Goal: Communication & Community: Answer question/provide support

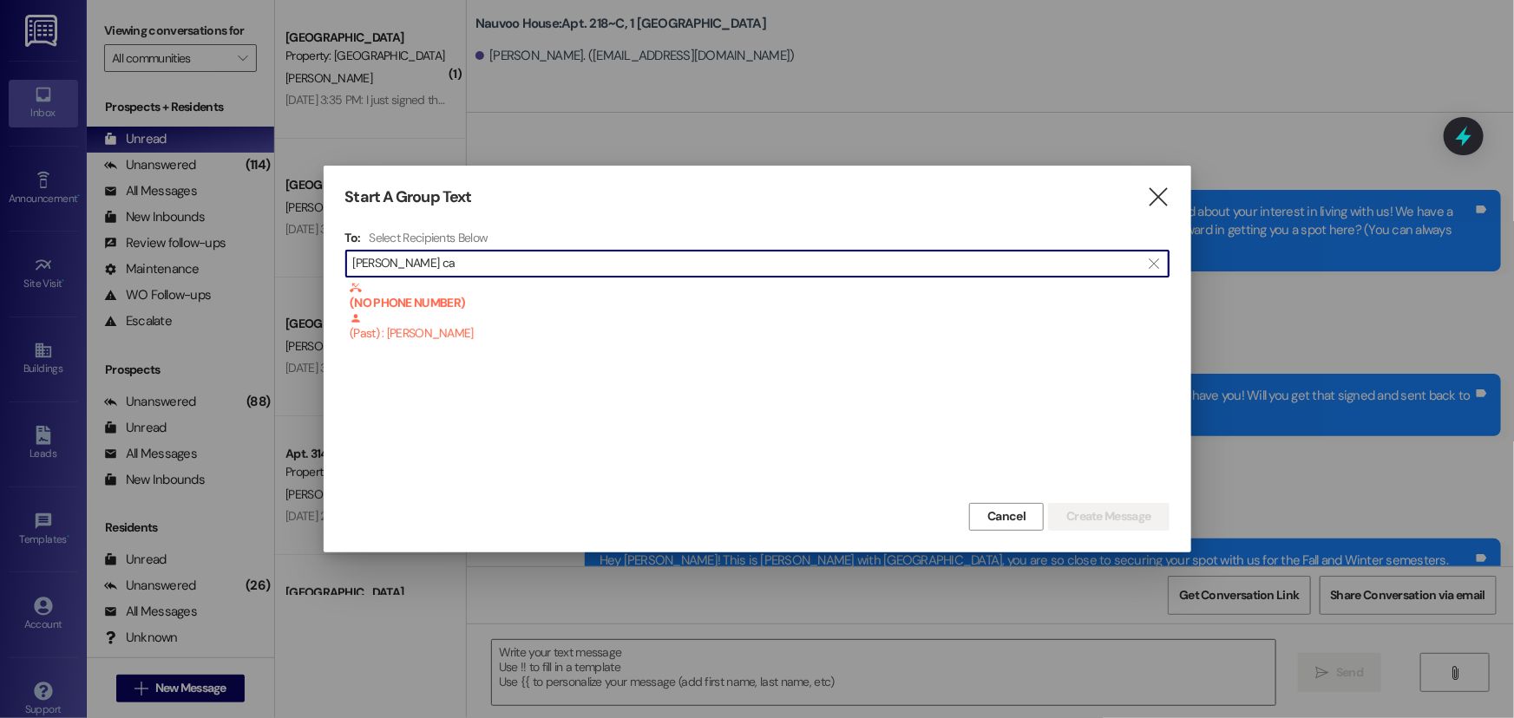
scroll to position [30105, 0]
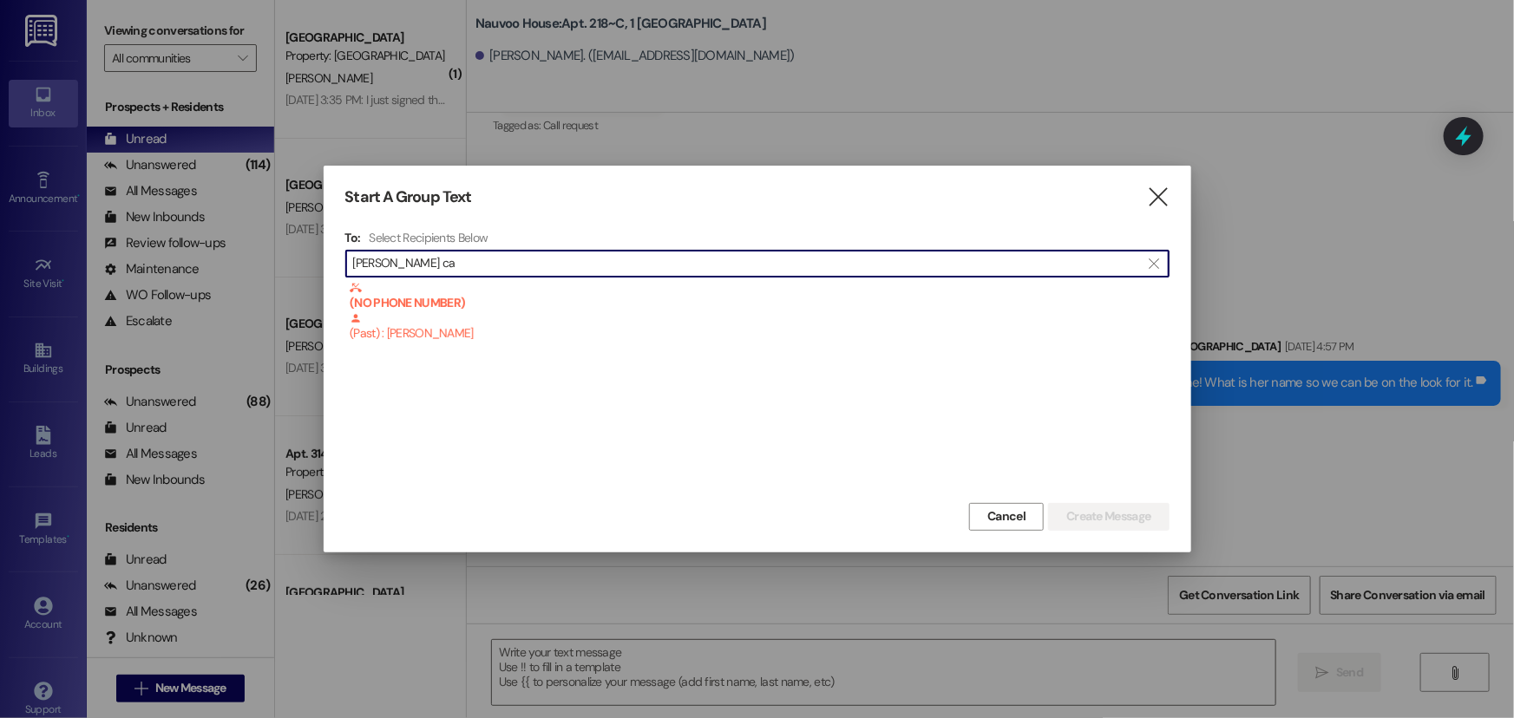
click at [506, 259] on input "[PERSON_NAME] ca" at bounding box center [747, 264] width 788 height 24
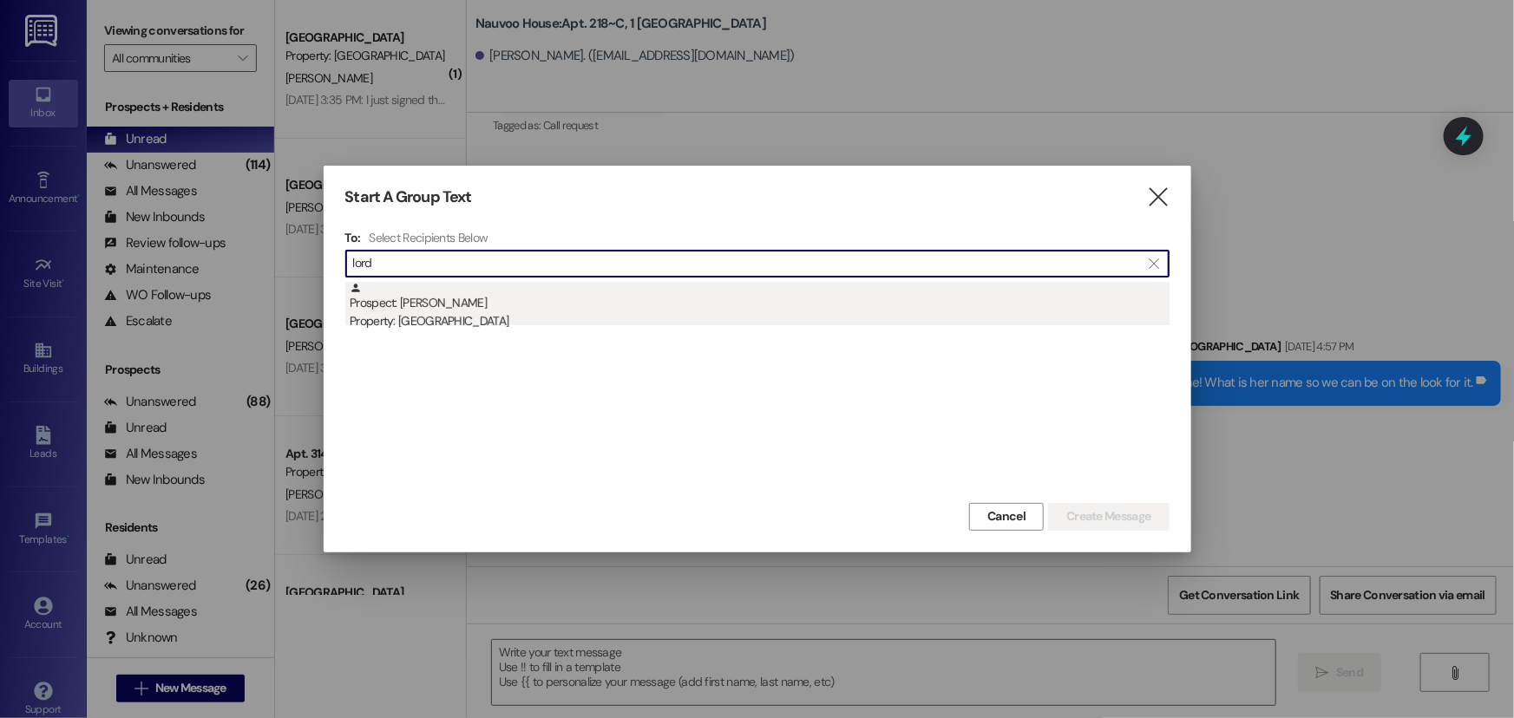
type input "lord"
click at [475, 302] on div "Prospect: [PERSON_NAME] Property: [GEOGRAPHIC_DATA]" at bounding box center [760, 306] width 820 height 49
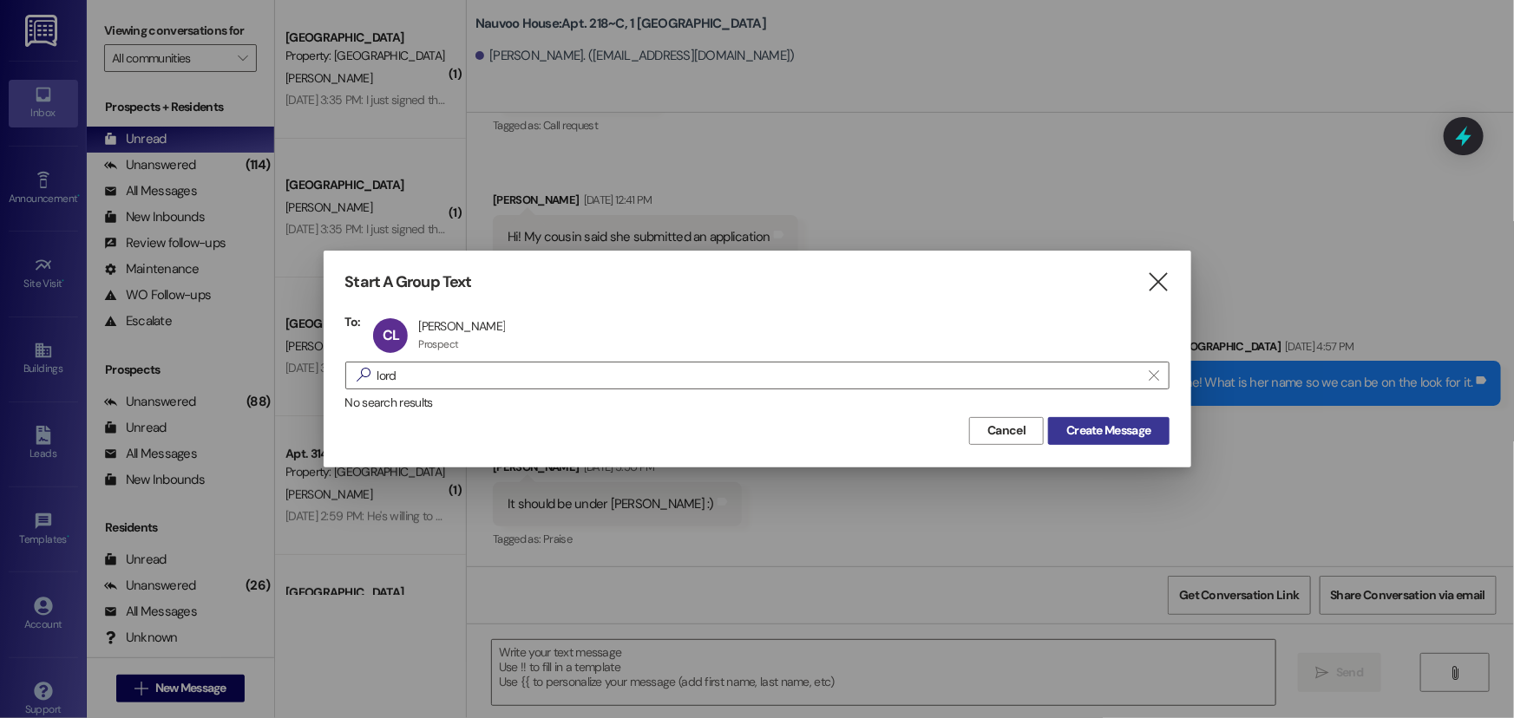
click at [1071, 428] on span "Create Message" at bounding box center [1108, 431] width 84 height 18
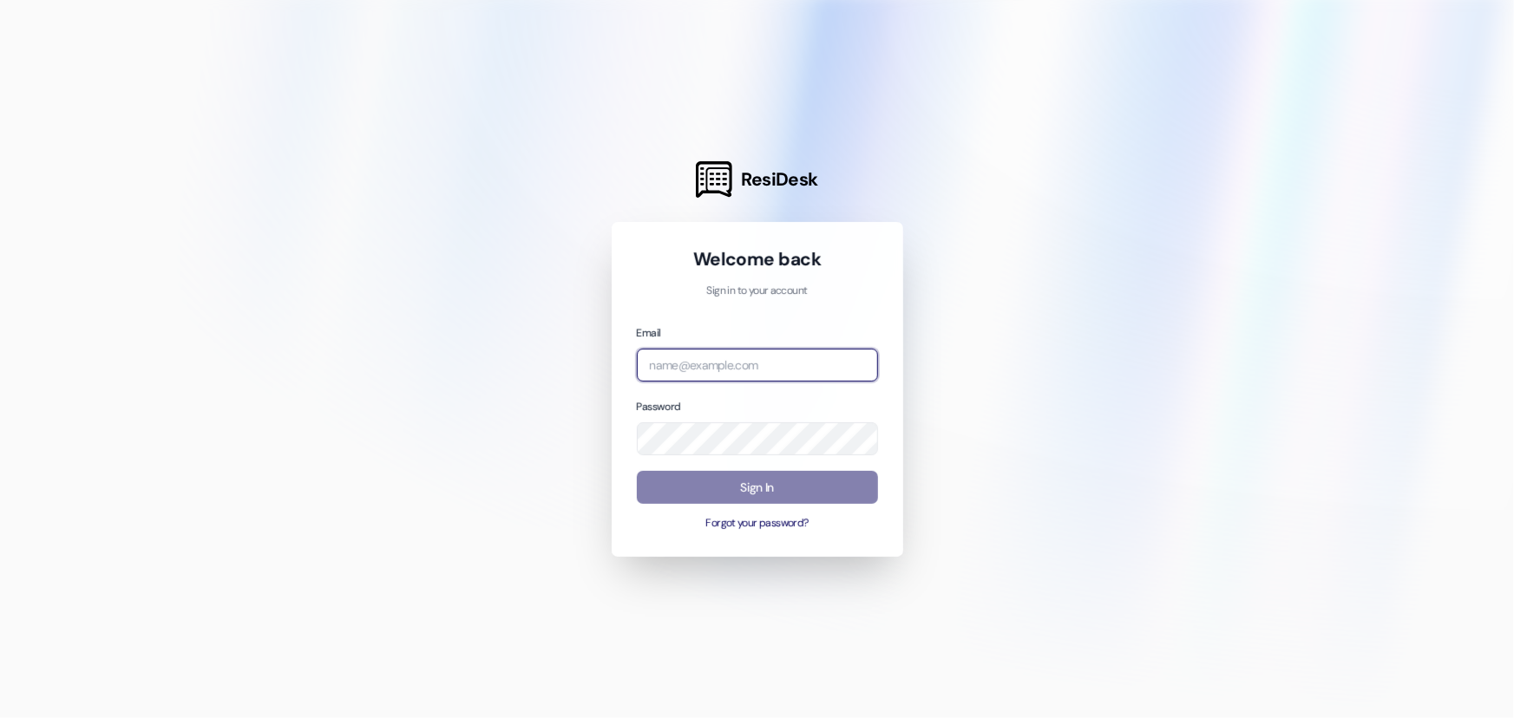
click at [742, 364] on input "email" at bounding box center [757, 366] width 241 height 34
type input "leasing.nauvoohouse@redstoneresidential.com"
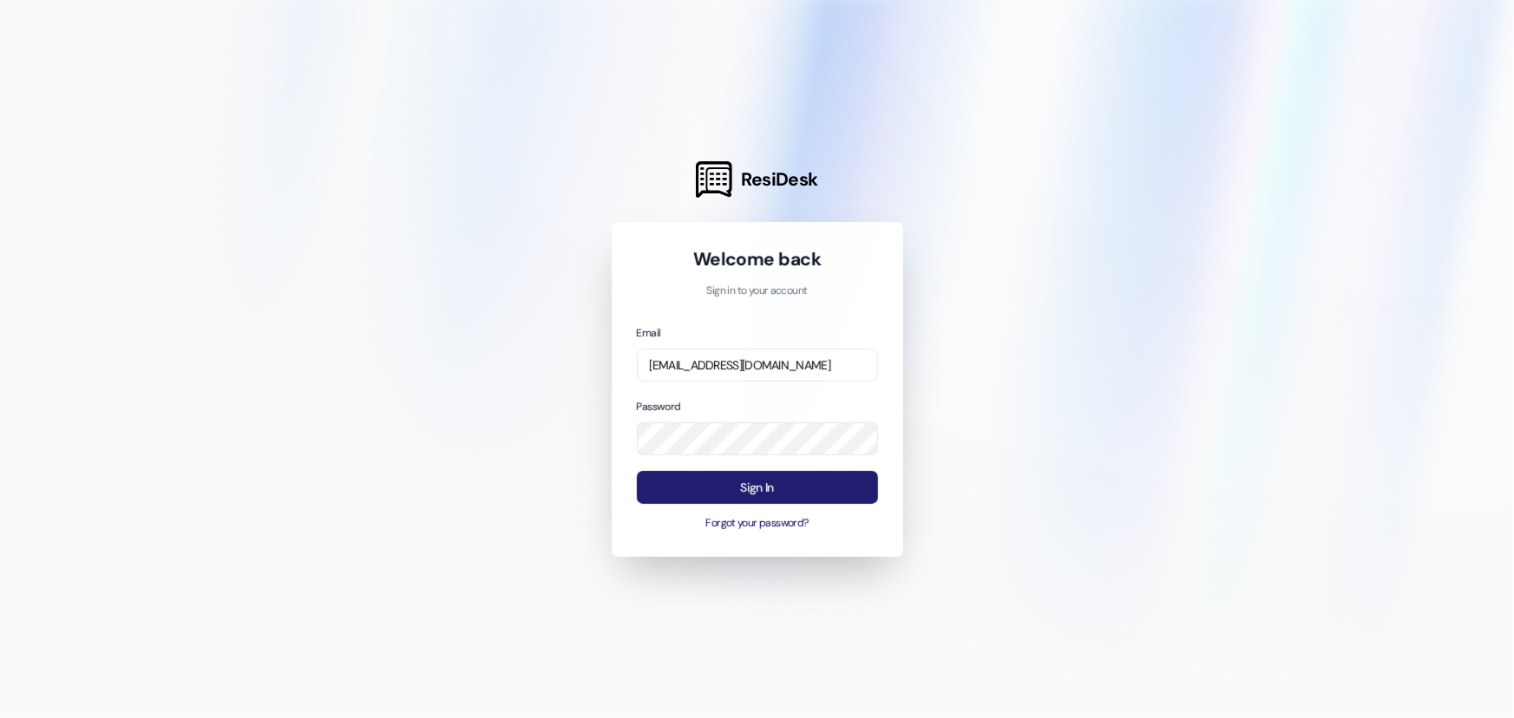
click at [786, 492] on button "Sign In" at bounding box center [757, 488] width 241 height 34
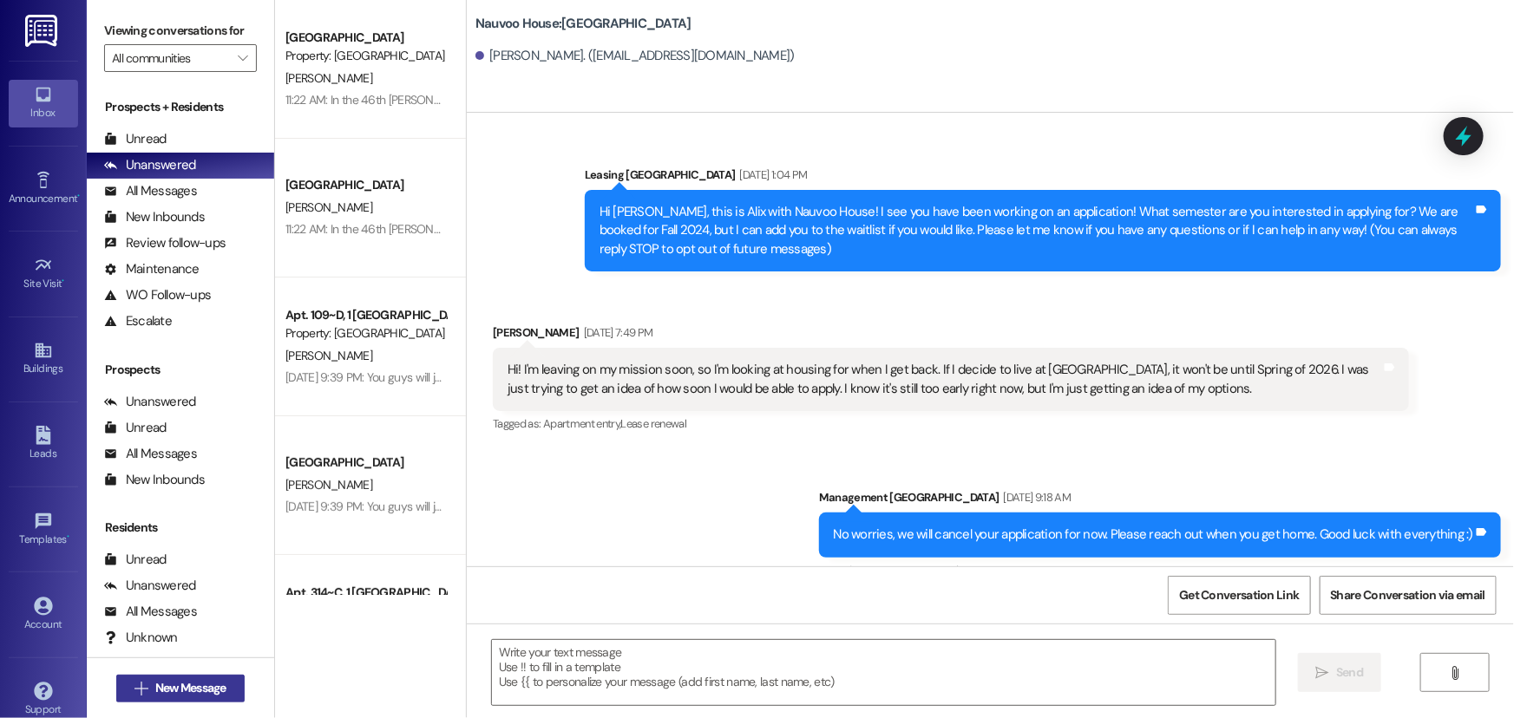
click at [193, 690] on span "New Message" at bounding box center [190, 688] width 71 height 18
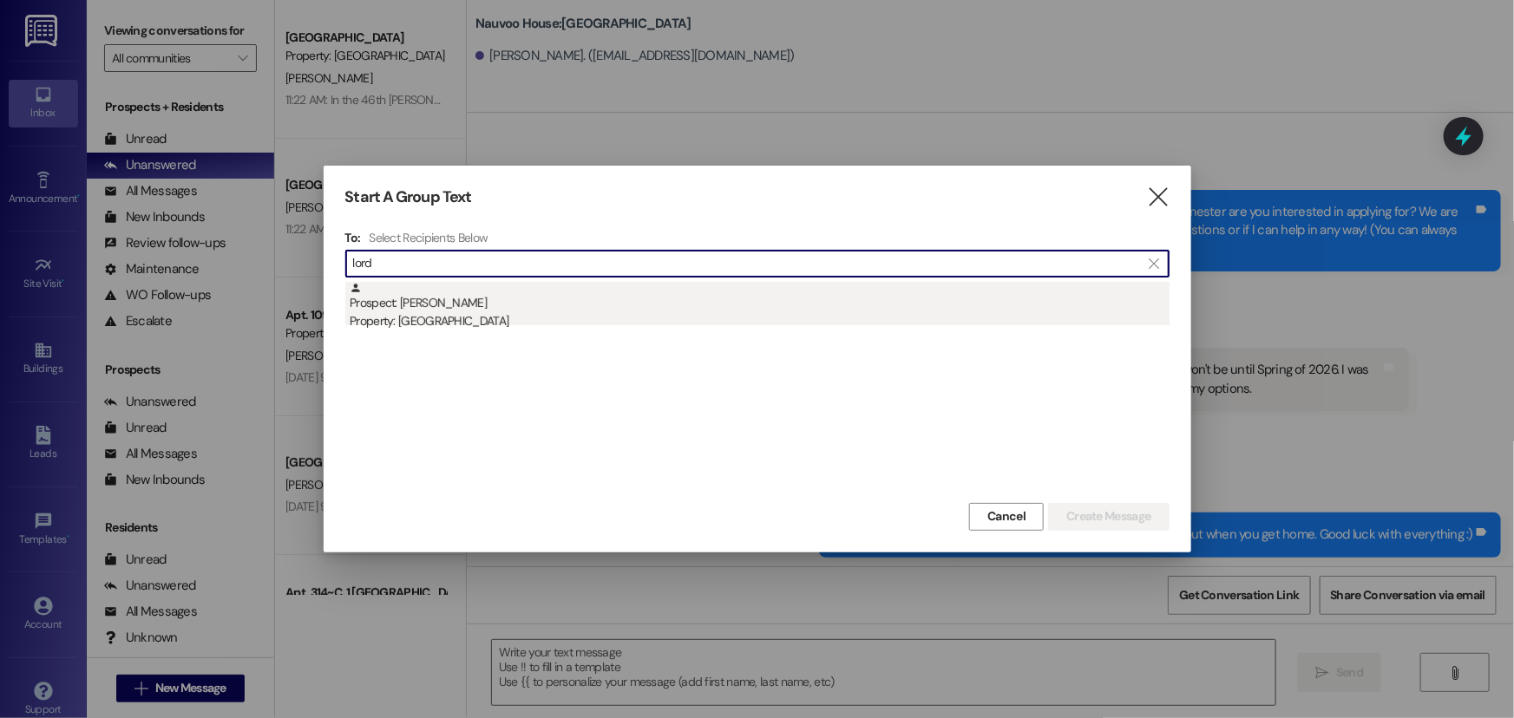
type input "lord"
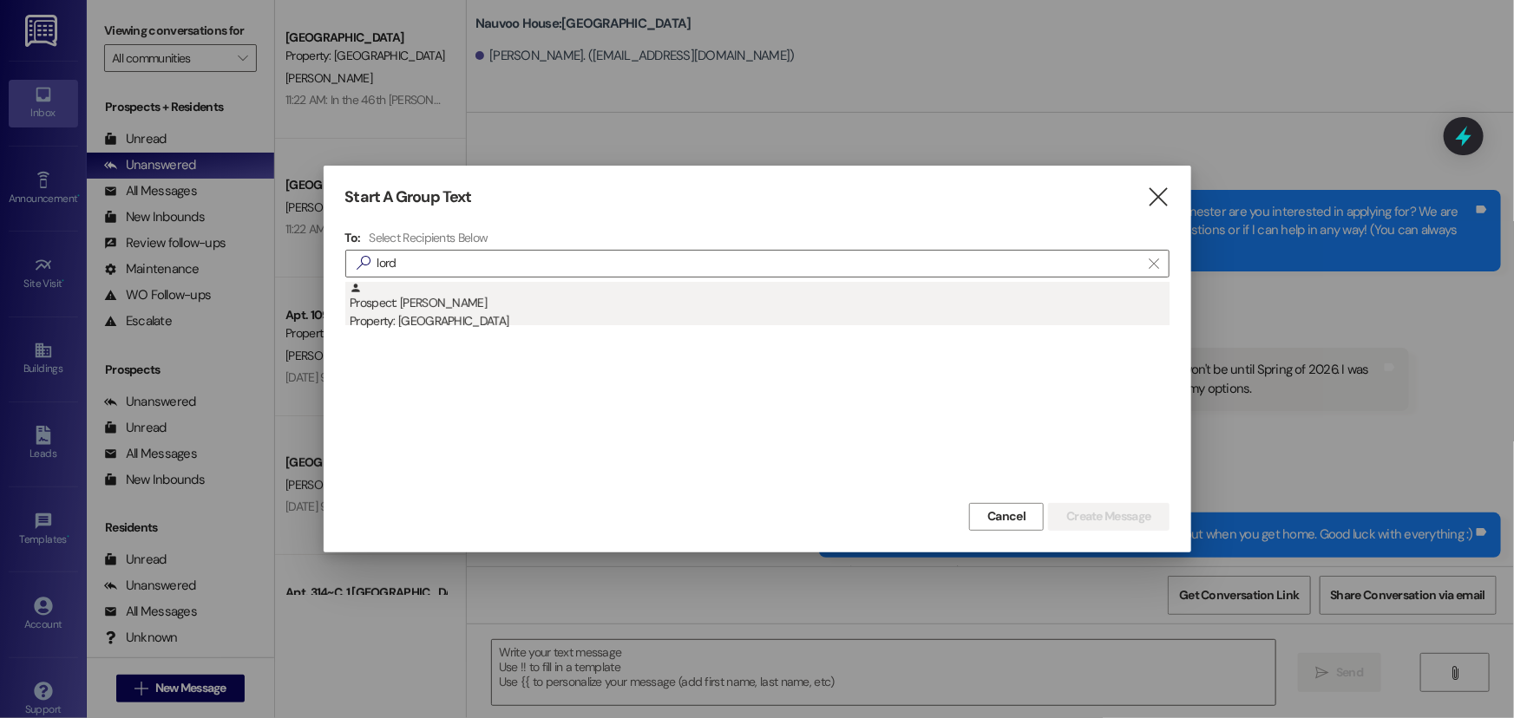
click at [474, 315] on div "Property: [GEOGRAPHIC_DATA]" at bounding box center [760, 321] width 820 height 18
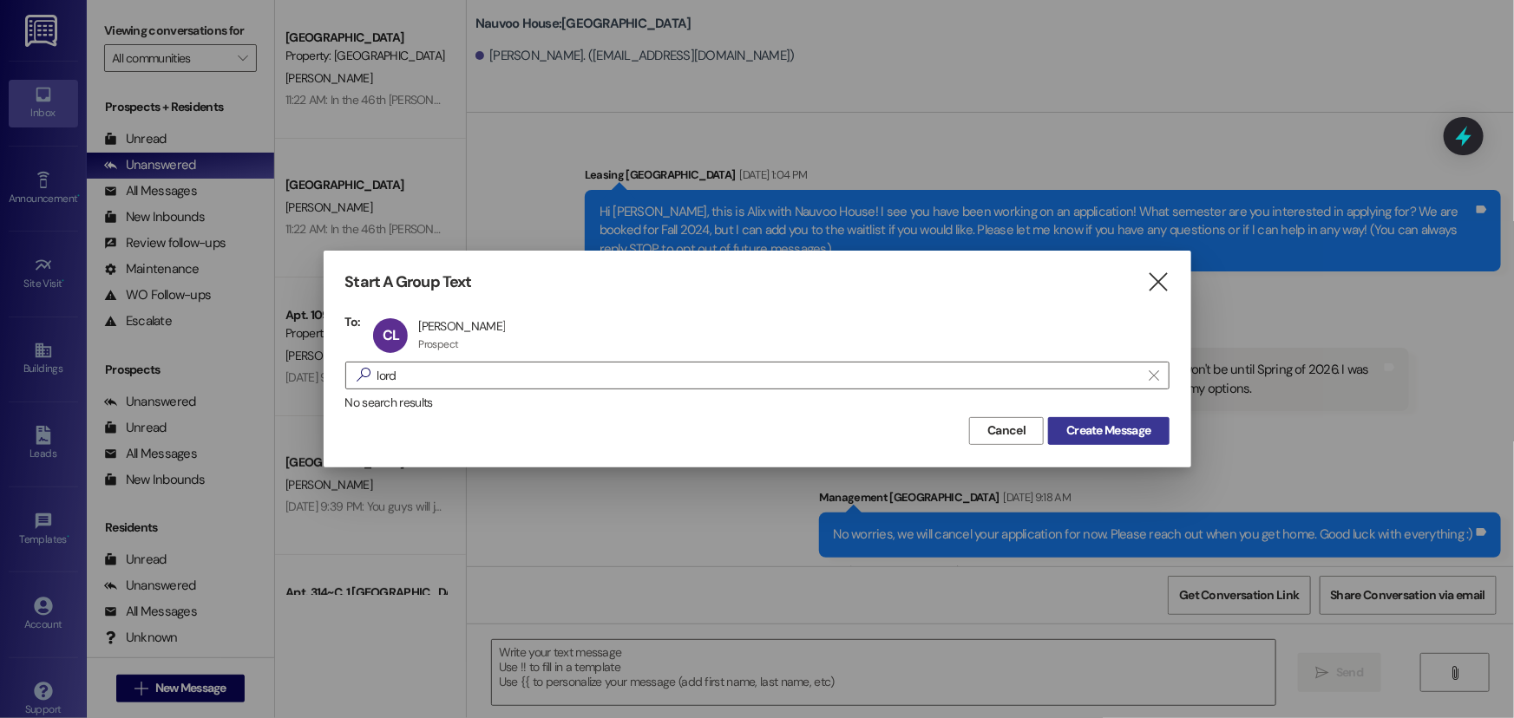
click at [1079, 431] on span "Create Message" at bounding box center [1108, 431] width 84 height 18
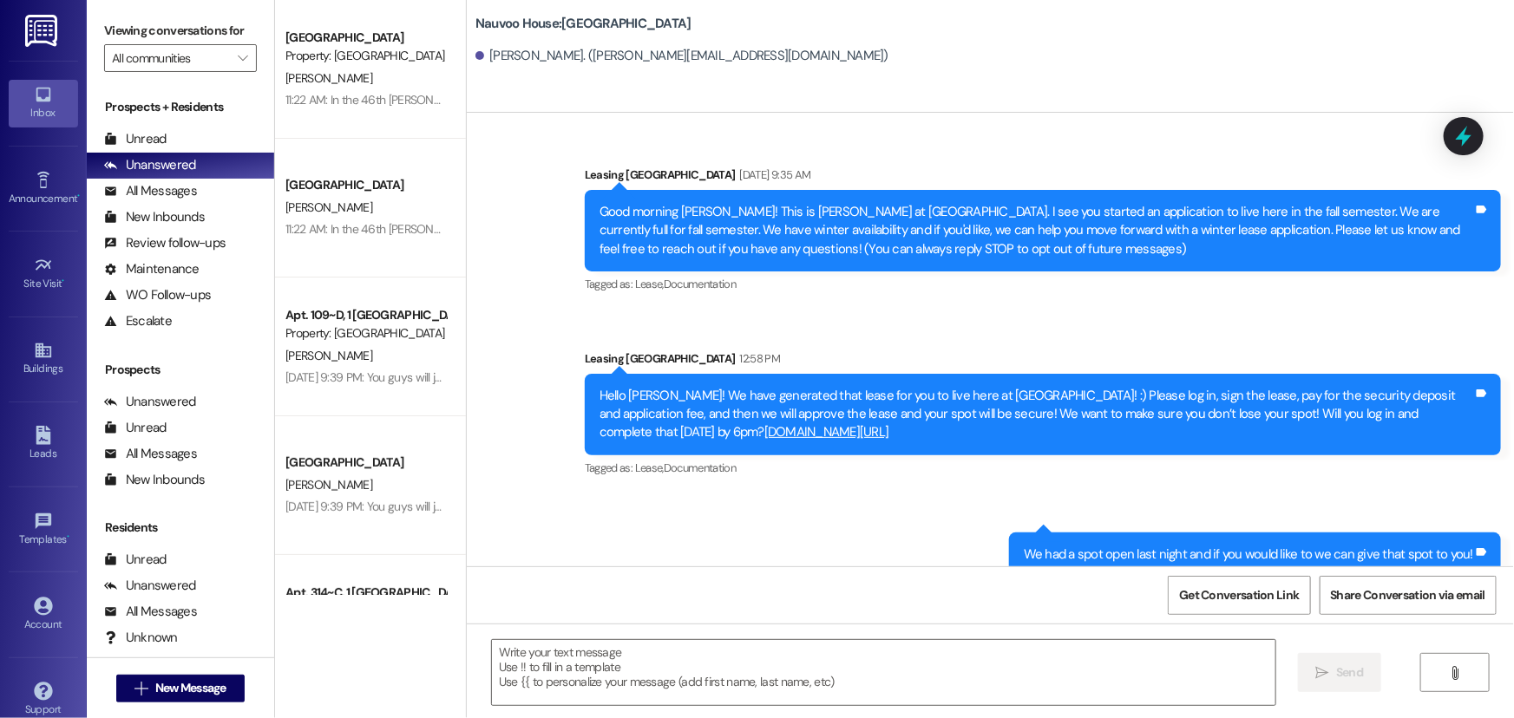
scroll to position [24, 0]
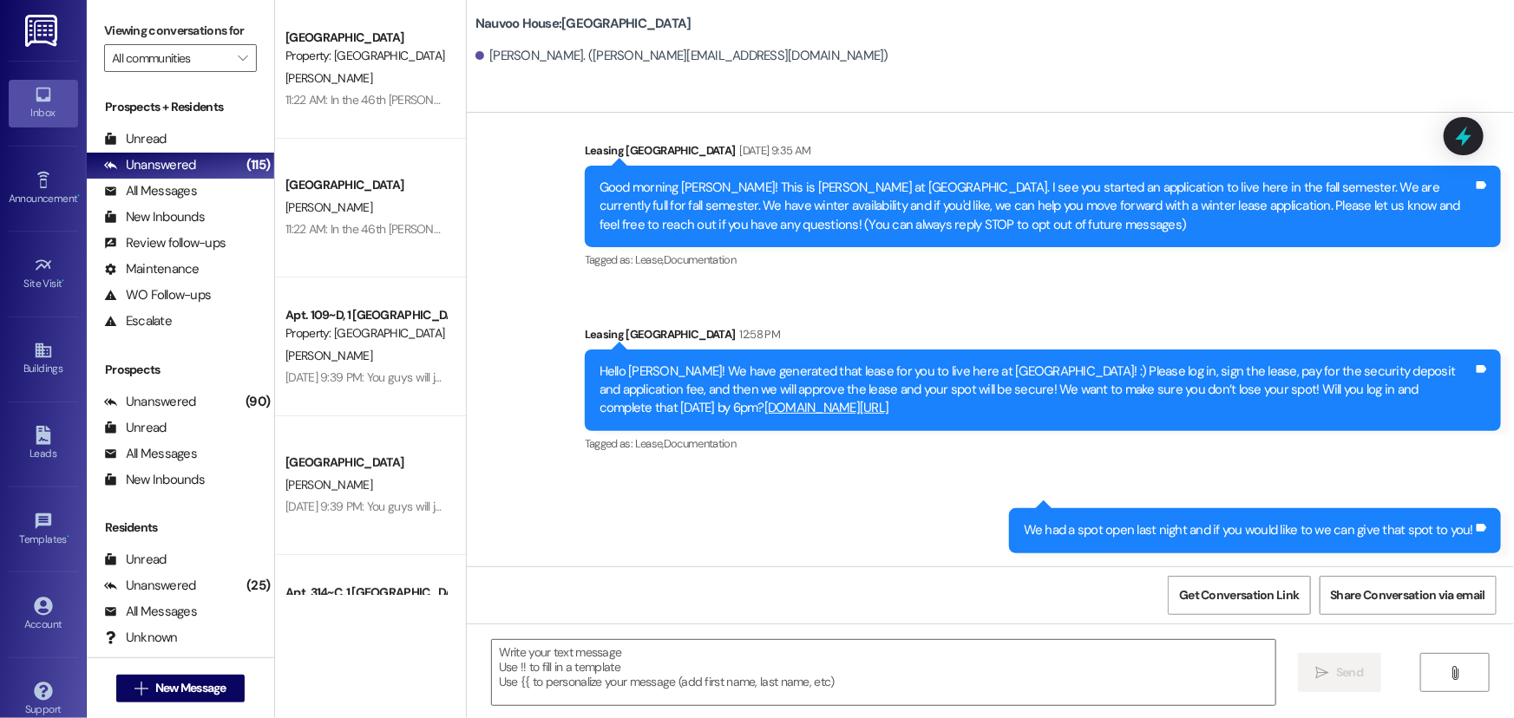
drag, startPoint x: 15, startPoint y: 32, endPoint x: 4, endPoint y: 32, distance: 10.4
click at [15, 32] on link at bounding box center [43, 30] width 56 height 61
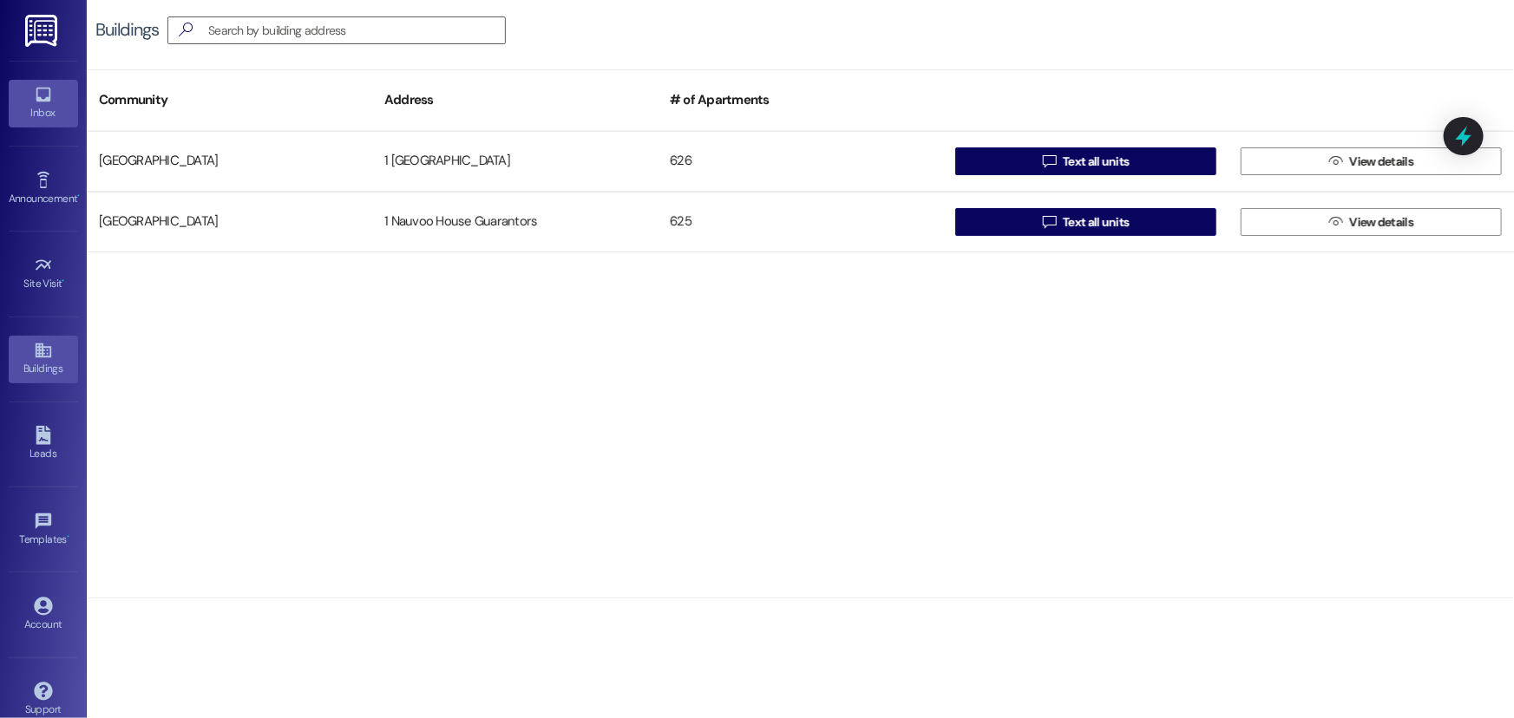
click at [26, 84] on link "Inbox" at bounding box center [43, 103] width 69 height 47
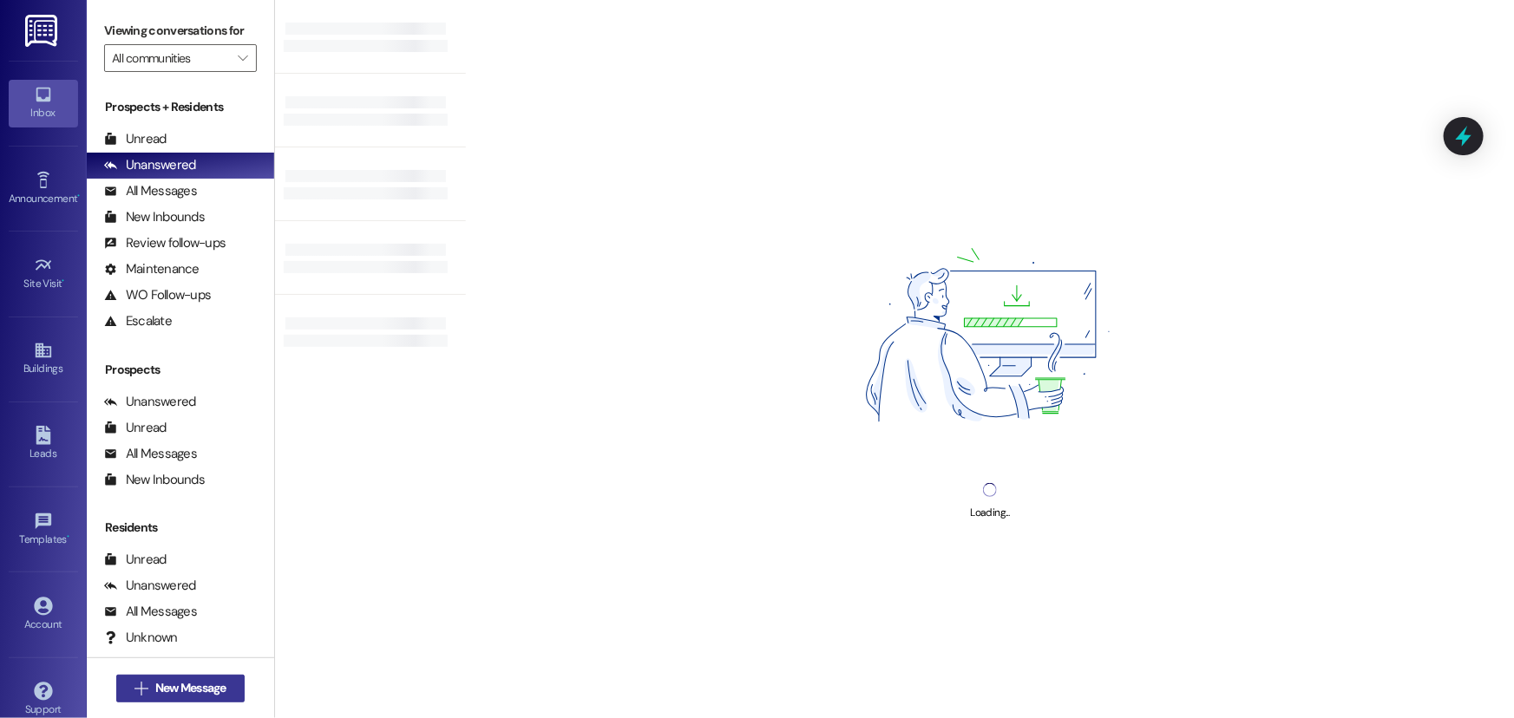
click at [207, 684] on span "New Message" at bounding box center [190, 688] width 71 height 18
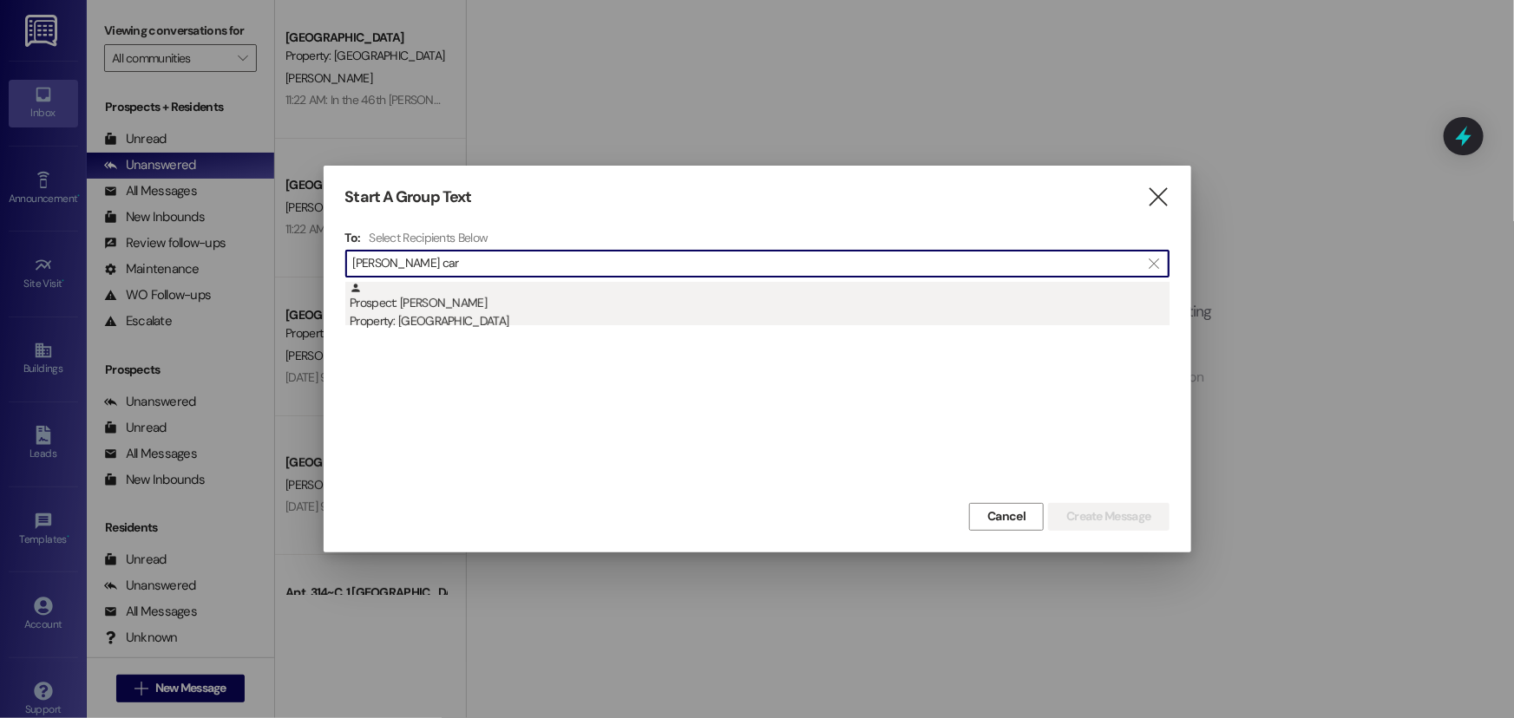
type input "[PERSON_NAME] car"
click at [471, 305] on div "Prospect: [PERSON_NAME] Property: [GEOGRAPHIC_DATA]" at bounding box center [760, 306] width 820 height 49
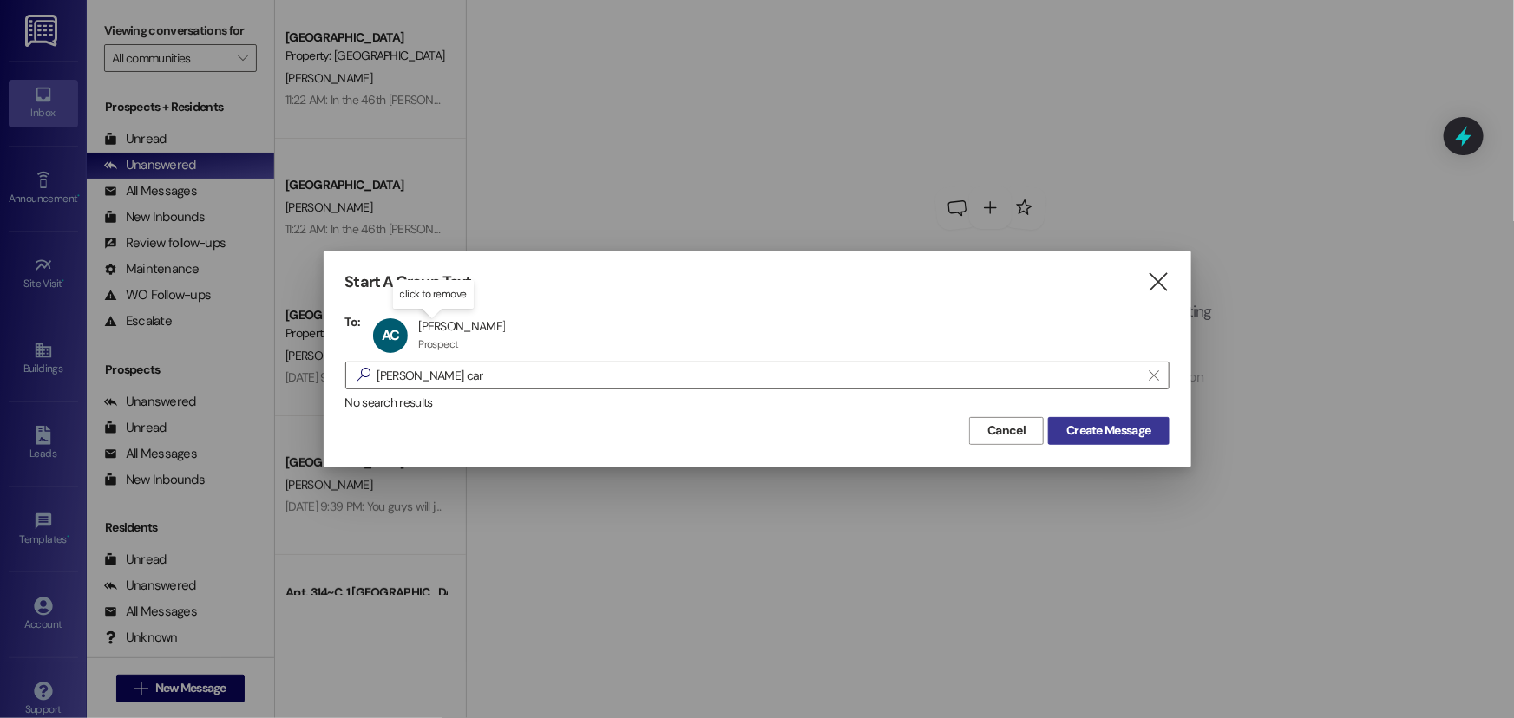
click at [1092, 424] on span "Create Message" at bounding box center [1108, 431] width 84 height 18
